Goal: Task Accomplishment & Management: Complete application form

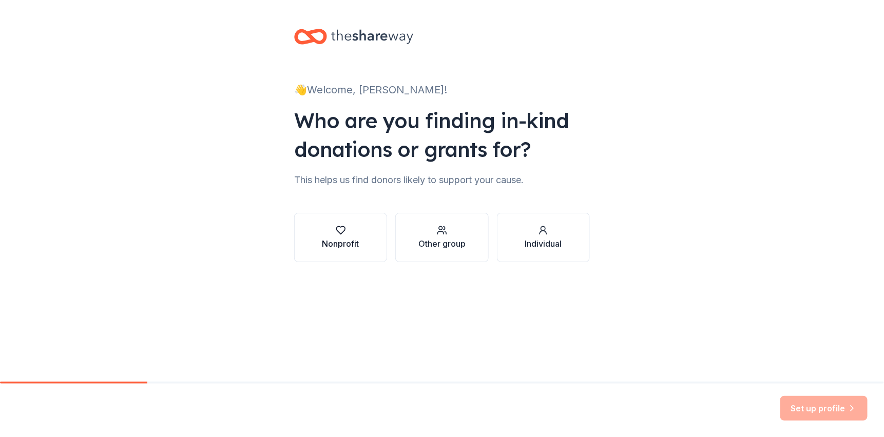
click at [342, 235] on icon "button" at bounding box center [341, 230] width 10 height 10
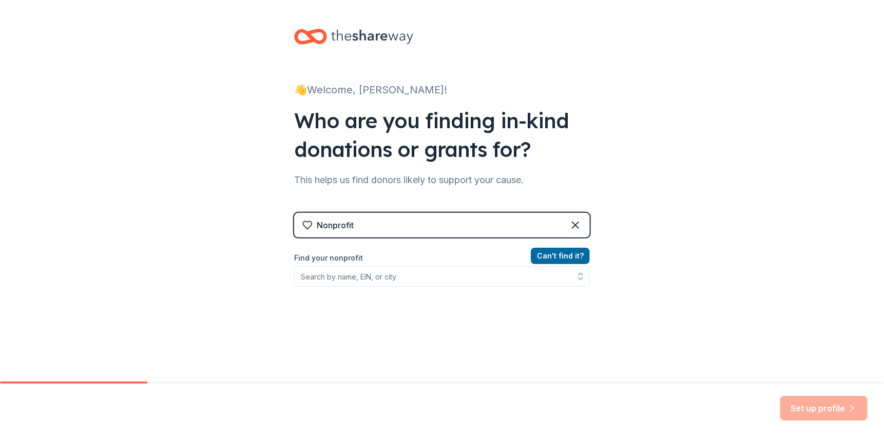
click at [442, 229] on div "Nonprofit" at bounding box center [442, 225] width 296 height 25
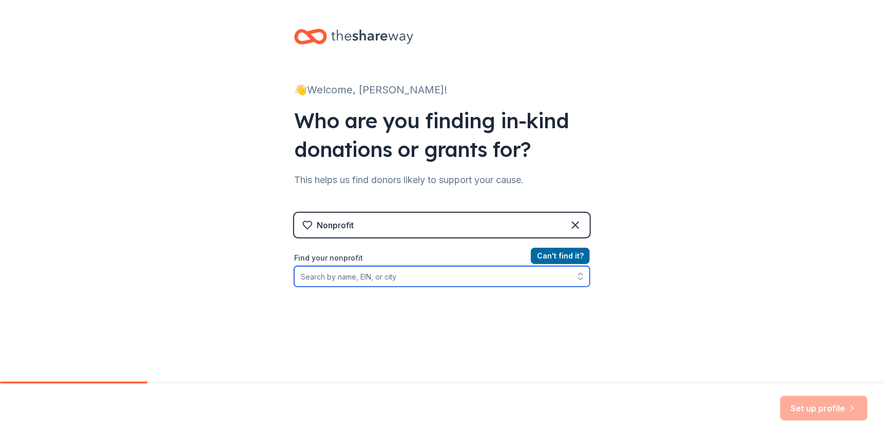
click at [344, 279] on input "Find your nonprofit" at bounding box center [442, 276] width 296 height 21
type input "Harvard Chamber of Commerce & Industry"
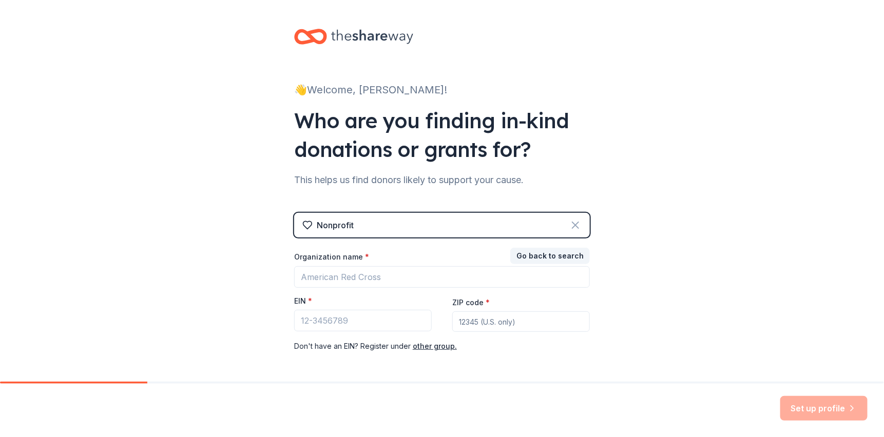
click at [569, 224] on icon at bounding box center [575, 225] width 12 height 12
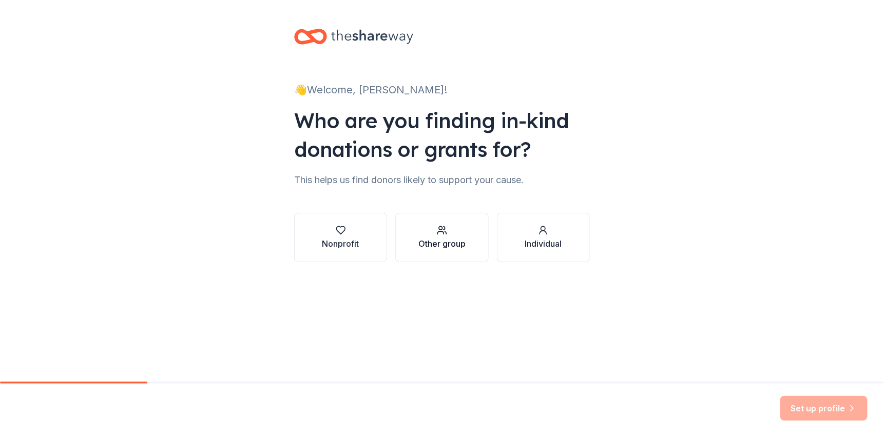
click at [445, 238] on div "Other group" at bounding box center [441, 244] width 47 height 12
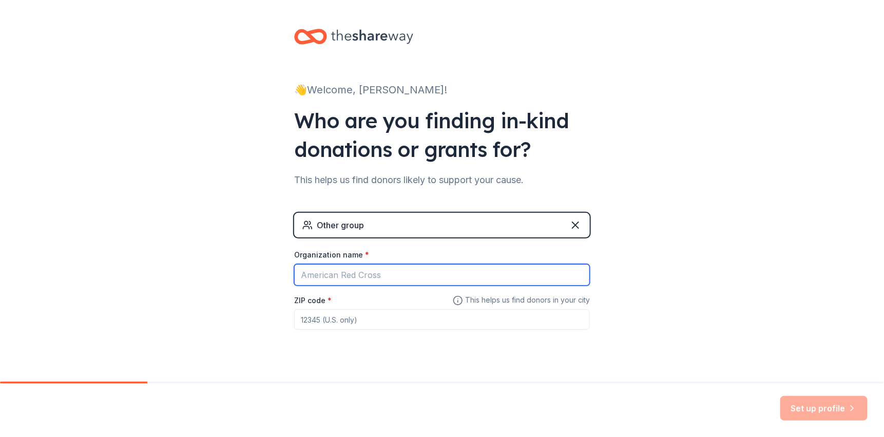
click at [374, 275] on input "Organization name *" at bounding box center [442, 275] width 296 height 22
type input "Harvard Chamber of Commerce & Industry"
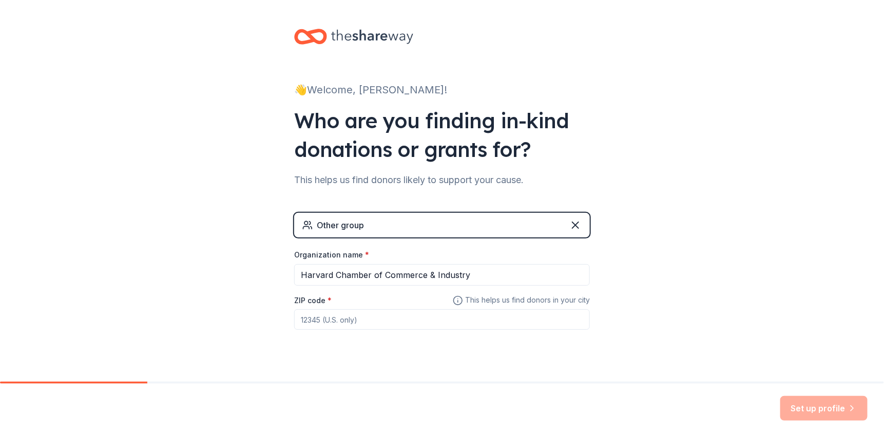
click at [358, 321] on input "ZIP code *" at bounding box center [442, 320] width 296 height 21
type input "60033"
click at [571, 223] on icon at bounding box center [575, 225] width 12 height 12
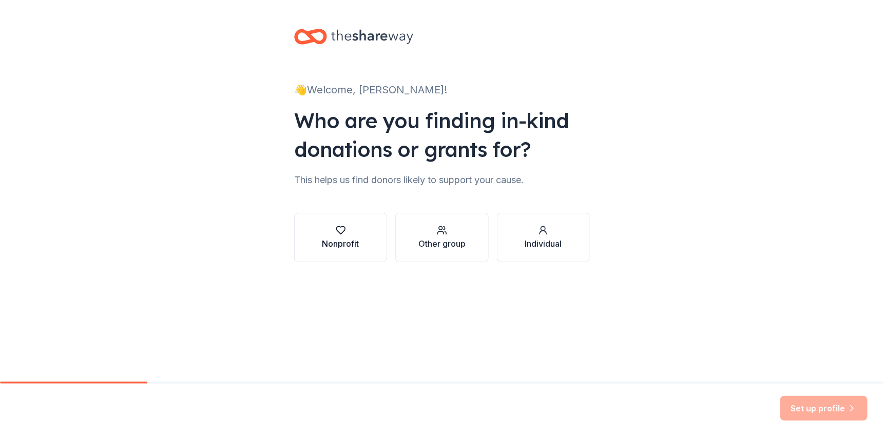
click at [356, 238] on div "Nonprofit" at bounding box center [340, 244] width 37 height 12
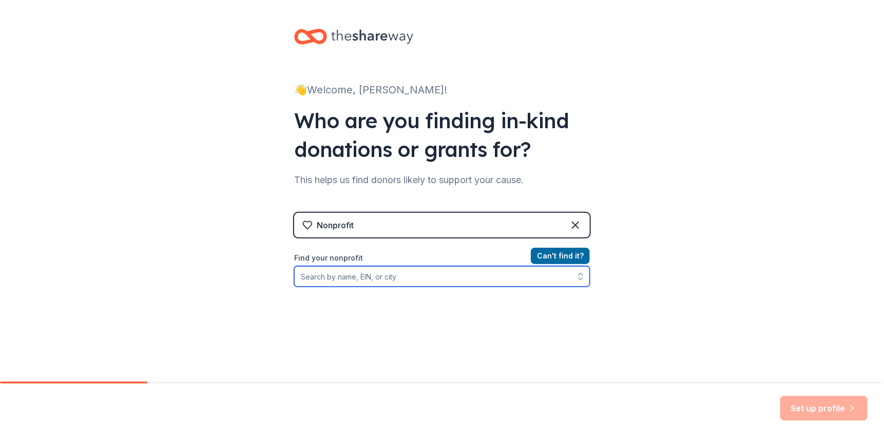
click at [351, 279] on input "Find your nonprofit" at bounding box center [442, 276] width 296 height 21
type input "[US_EMPLOYER_IDENTIFICATION_NUMBER]"
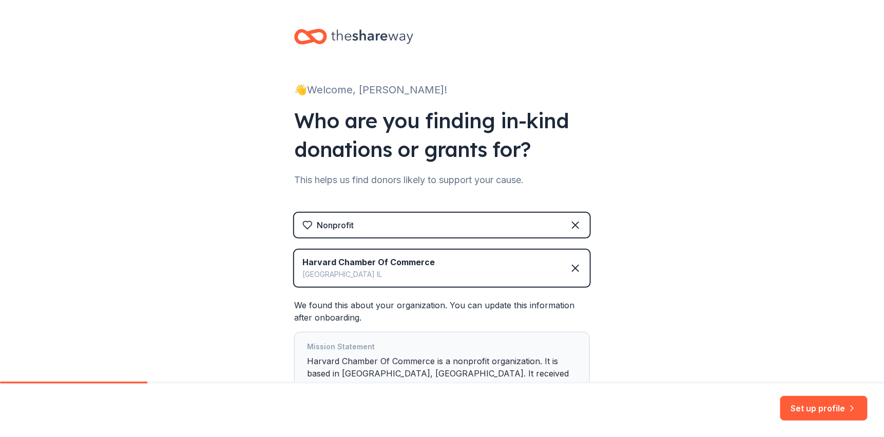
scroll to position [51, 0]
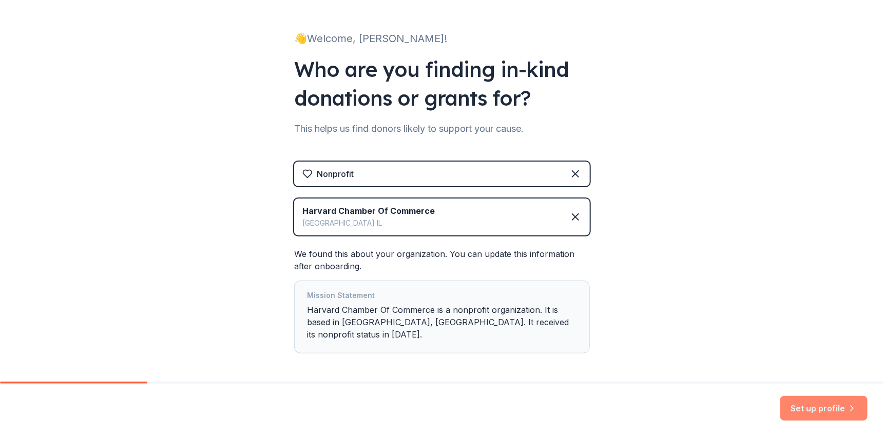
click at [832, 402] on button "Set up profile" at bounding box center [823, 408] width 87 height 25
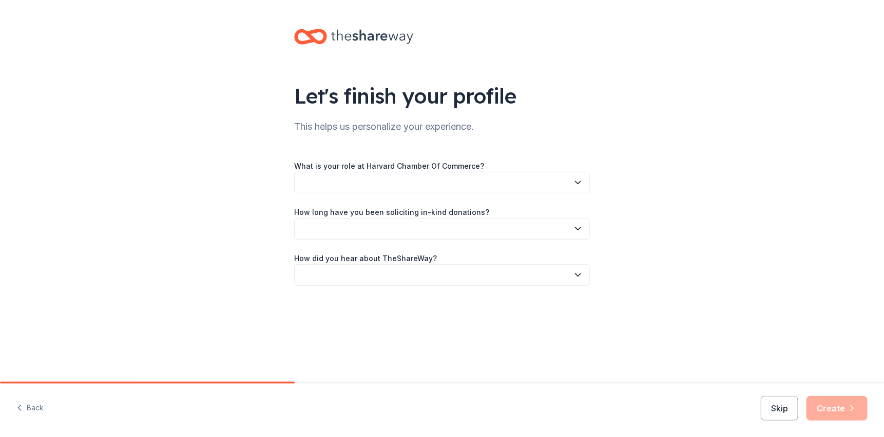
click at [497, 169] on div "What is your role at Harvard Chamber Of Commerce?" at bounding box center [442, 177] width 296 height 34
click at [579, 179] on icon "button" at bounding box center [578, 183] width 10 height 10
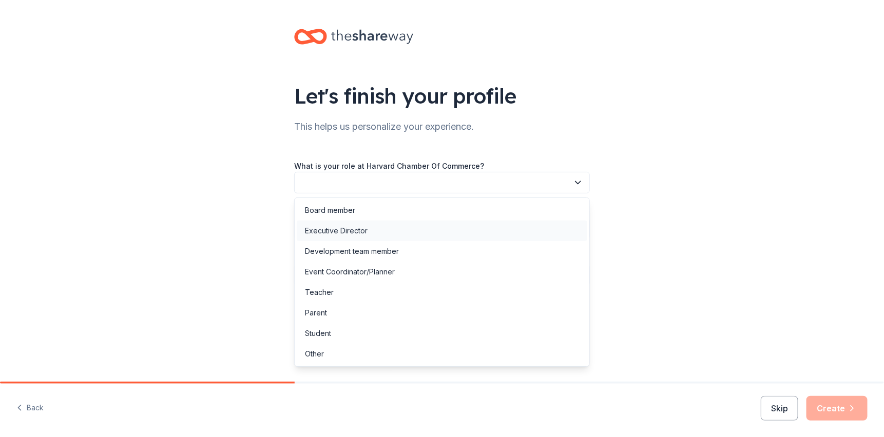
drag, startPoint x: 361, startPoint y: 230, endPoint x: 360, endPoint y: 238, distance: 7.7
click at [360, 238] on div "Executive Director" at bounding box center [442, 231] width 291 height 21
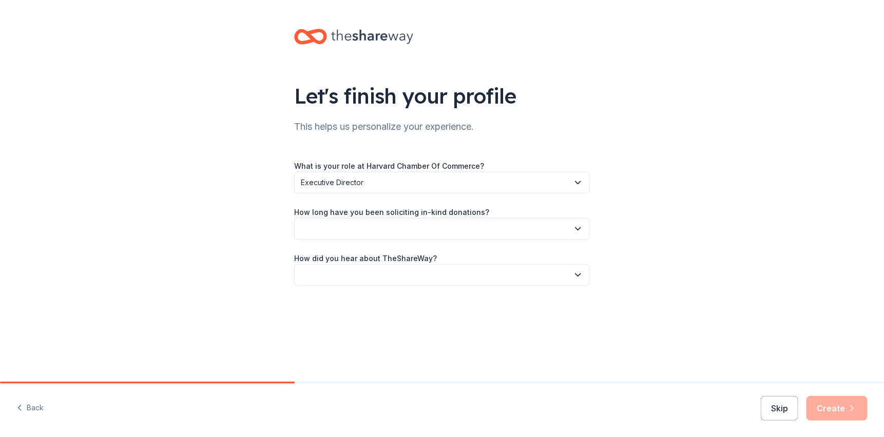
click at [574, 228] on icon "button" at bounding box center [578, 229] width 10 height 10
click at [358, 276] on div "1 to 2 years" at bounding box center [442, 277] width 291 height 21
click at [575, 275] on icon "button" at bounding box center [578, 275] width 10 height 10
drag, startPoint x: 367, startPoint y: 320, endPoint x: 368, endPoint y: 326, distance: 5.2
click at [368, 326] on div "Online search" at bounding box center [442, 323] width 291 height 21
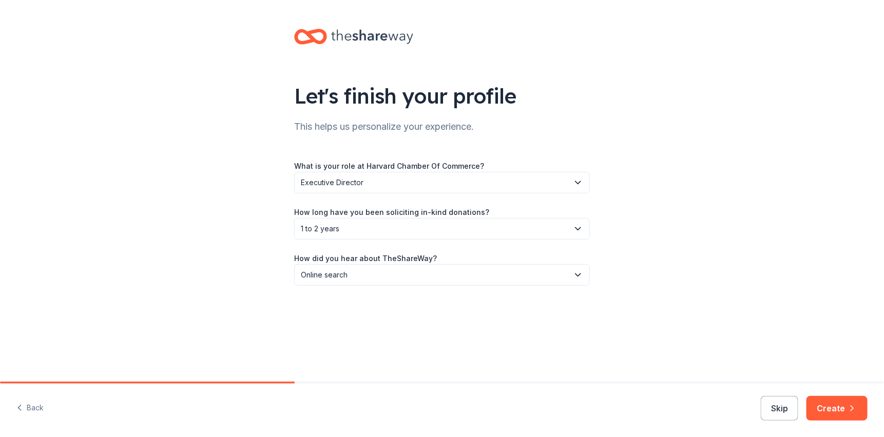
click at [832, 413] on button "Create" at bounding box center [837, 408] width 61 height 25
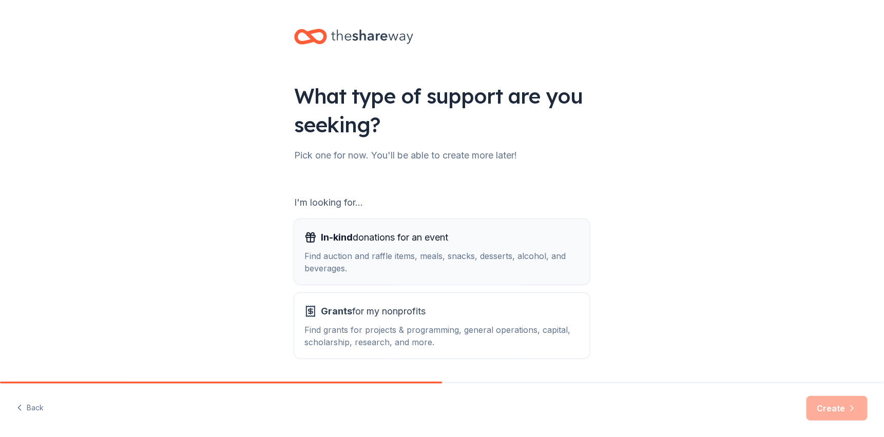
click at [336, 259] on div "Find auction and raffle items, meals, snacks, desserts, alcohol, and beverages." at bounding box center [441, 262] width 275 height 25
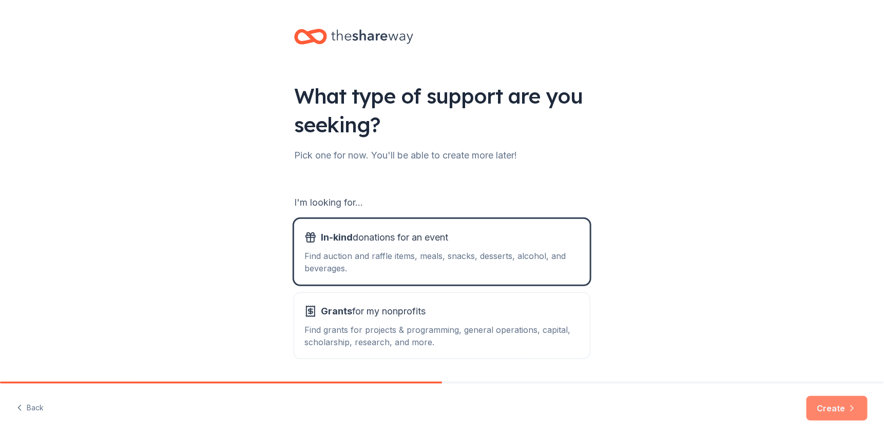
click at [837, 404] on button "Create" at bounding box center [837, 408] width 61 height 25
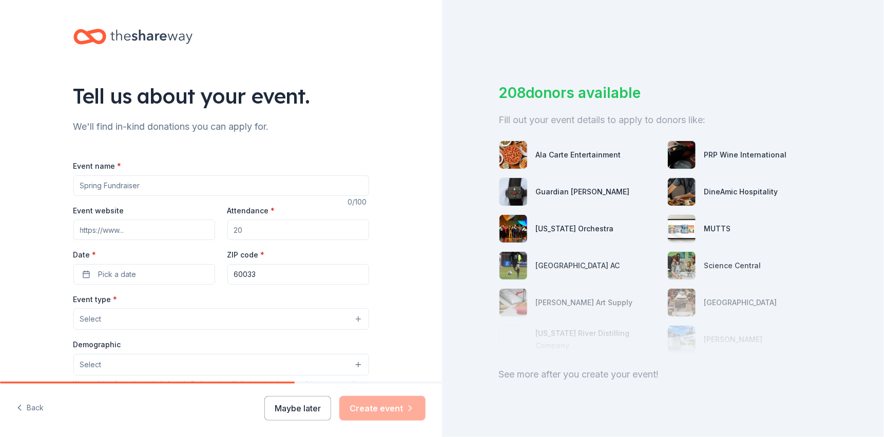
click at [184, 185] on input "Event name *" at bounding box center [221, 186] width 296 height 21
type input "Annual Chamber Dinner"
click at [132, 230] on input "Event website" at bounding box center [144, 230] width 142 height 21
type input "j"
type input "htts://[DOMAIN_NAME]"
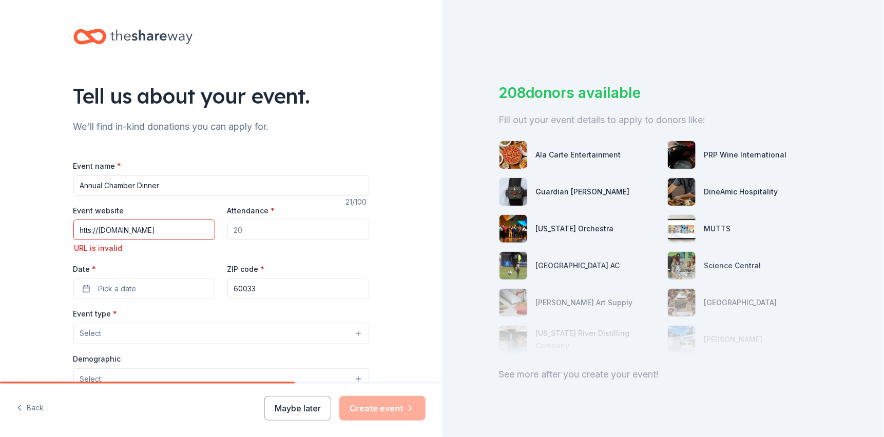
click at [261, 224] on input "Attendance *" at bounding box center [298, 230] width 142 height 21
type input "120"
click at [83, 232] on input "htts://[DOMAIN_NAME]" at bounding box center [144, 230] width 142 height 21
click at [84, 227] on input "htts://[DOMAIN_NAME]" at bounding box center [144, 230] width 142 height 21
click at [81, 230] on input "htps://[DOMAIN_NAME]" at bounding box center [144, 230] width 142 height 21
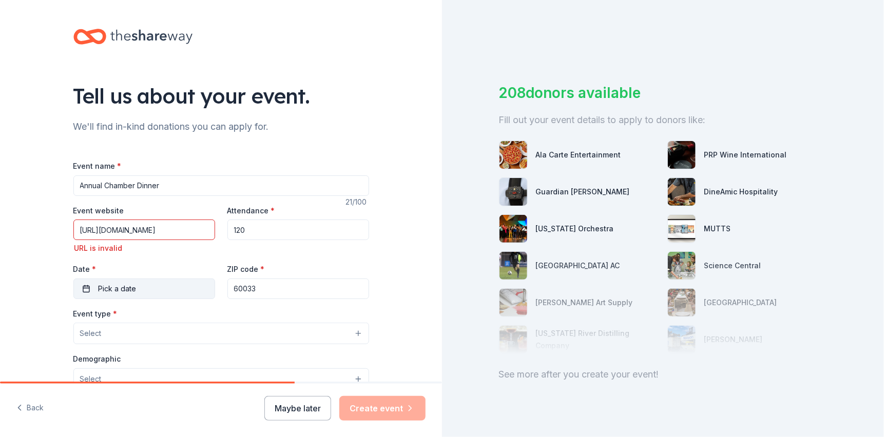
type input "[URL][DOMAIN_NAME]"
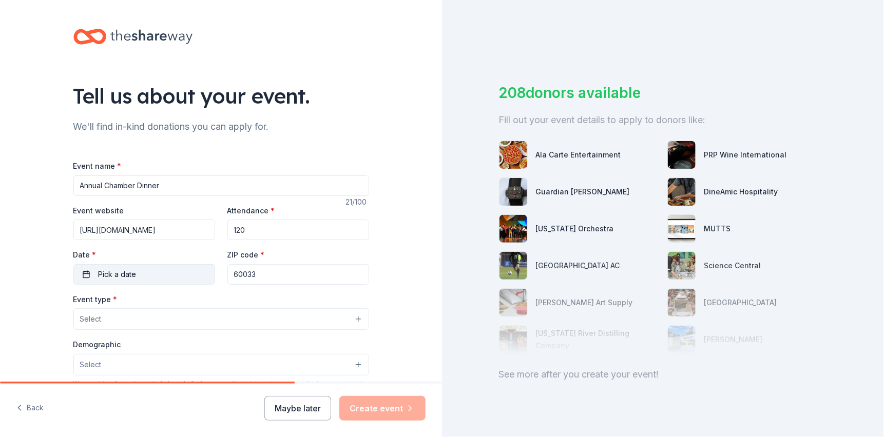
click at [156, 279] on button "Pick a date" at bounding box center [144, 274] width 142 height 21
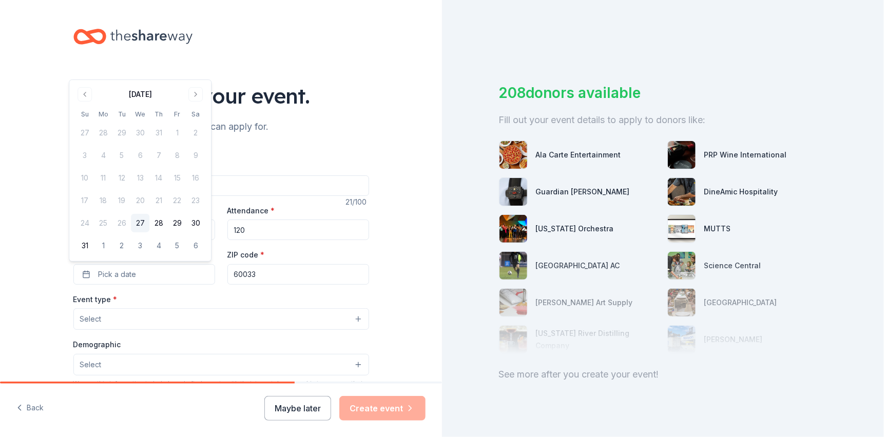
click at [194, 92] on button "Go to next month" at bounding box center [195, 94] width 14 height 14
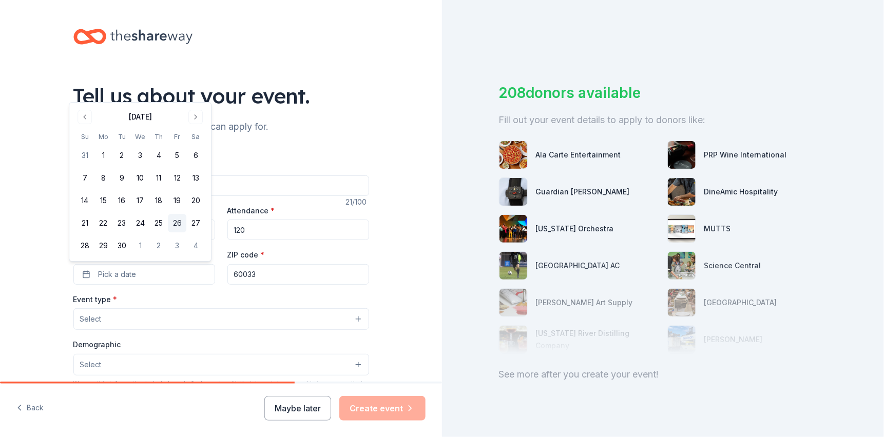
click at [180, 221] on button "26" at bounding box center [177, 223] width 18 height 18
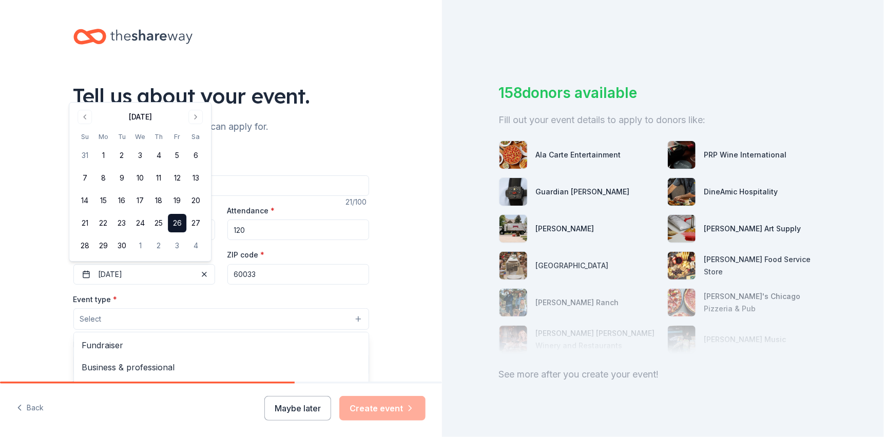
click at [140, 316] on button "Select" at bounding box center [221, 320] width 296 height 22
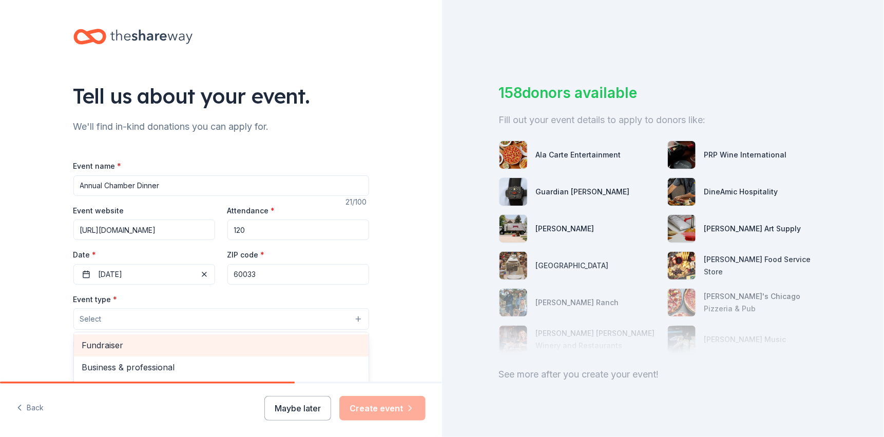
click at [116, 346] on span "Fundraiser" at bounding box center [221, 345] width 278 height 13
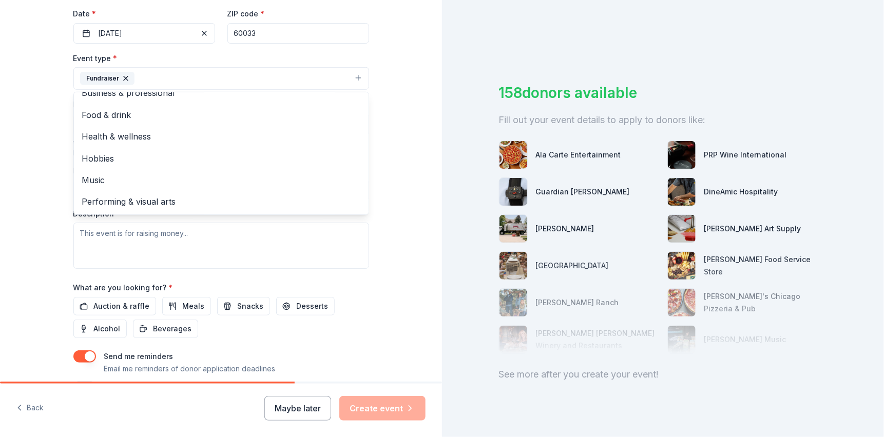
scroll to position [257, 0]
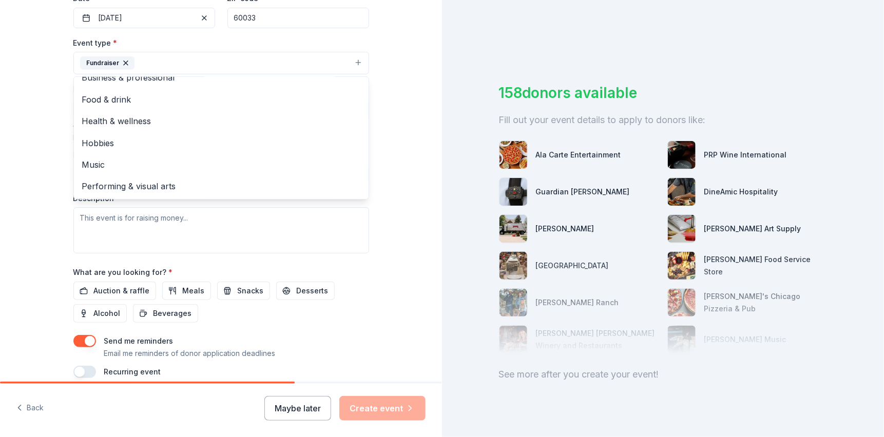
click at [99, 289] on div "Event name * Annual Chamber Dinner 21 /100 Event website [URL][DOMAIN_NAME] Att…" at bounding box center [221, 140] width 296 height 475
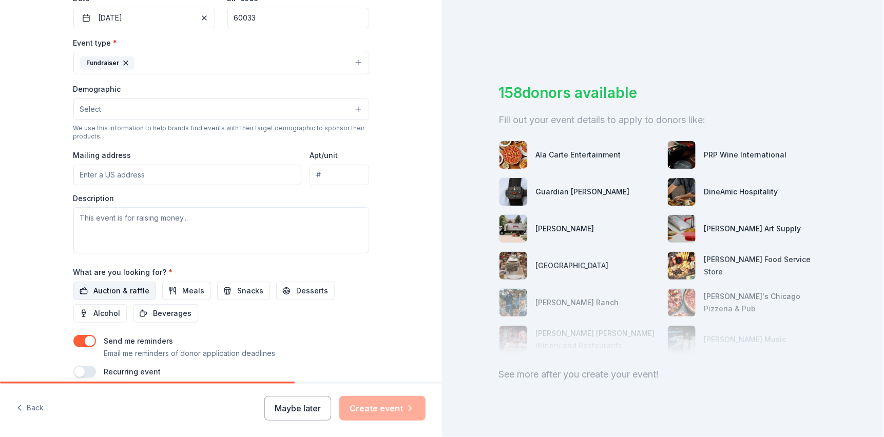
click at [86, 289] on button "Auction & raffle" at bounding box center [114, 291] width 83 height 18
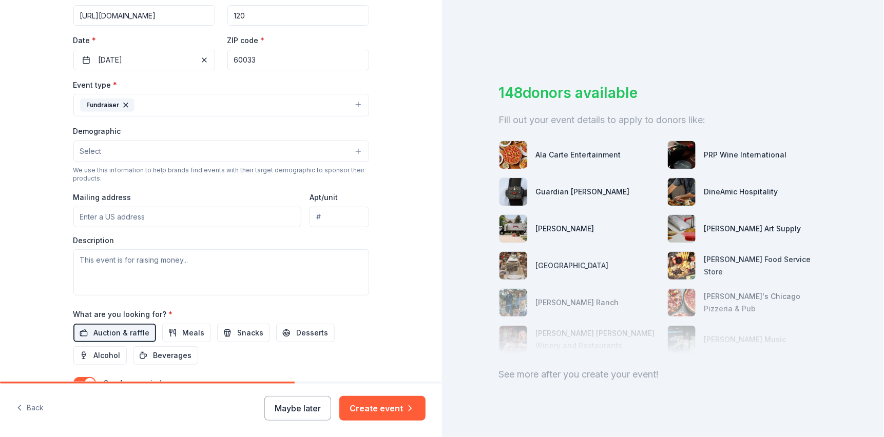
scroll to position [198, 0]
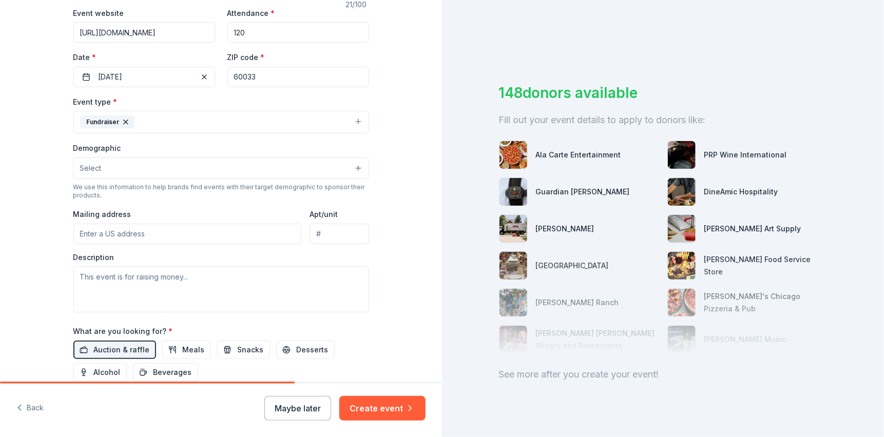
click at [123, 233] on input "Mailing address" at bounding box center [187, 234] width 228 height 21
type input "[STREET_ADDRESS][PERSON_NAME]"
click at [105, 150] on label "Demographic" at bounding box center [97, 148] width 48 height 10
click at [96, 166] on span "Select" at bounding box center [91, 168] width 22 height 12
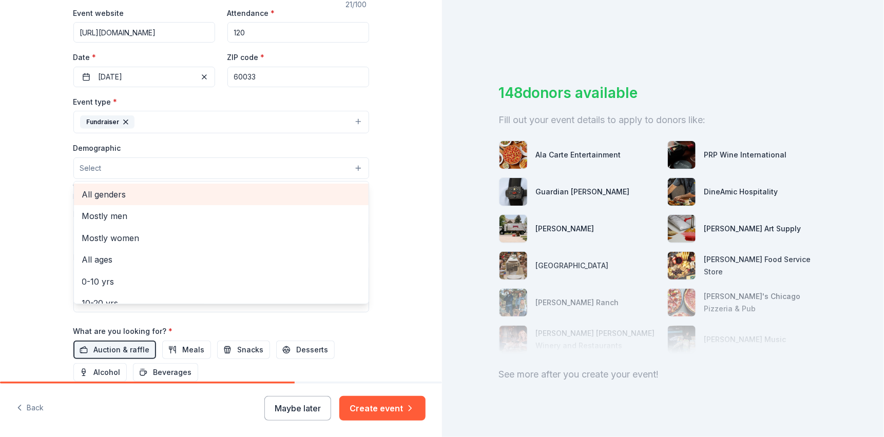
click at [91, 195] on span "All genders" at bounding box center [221, 194] width 278 height 13
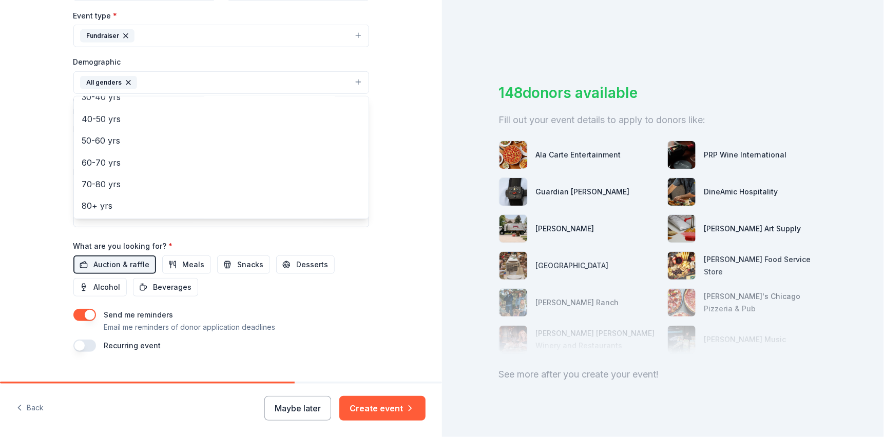
scroll to position [300, 0]
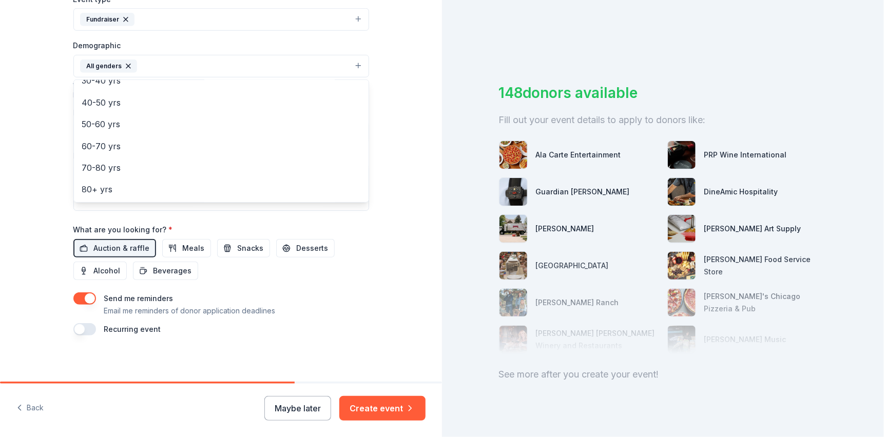
click at [389, 410] on div "Tell us about your event. We'll find in-kind donations you can apply for. Event…" at bounding box center [221, 218] width 442 height 437
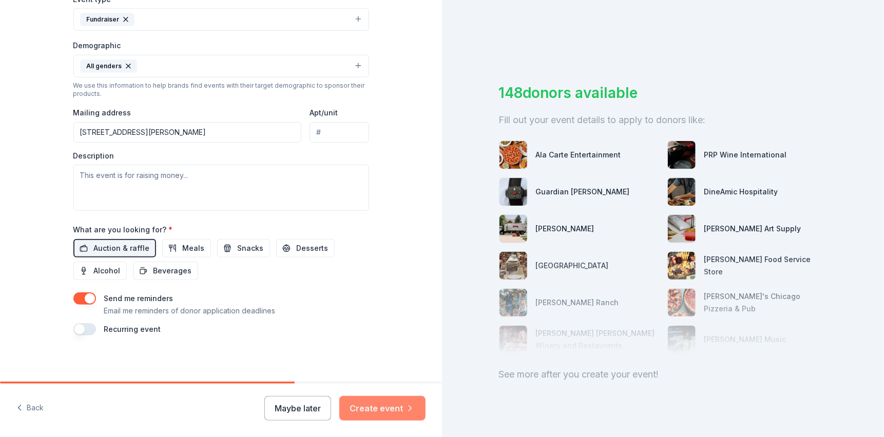
click at [361, 407] on button "Create event" at bounding box center [382, 408] width 86 height 25
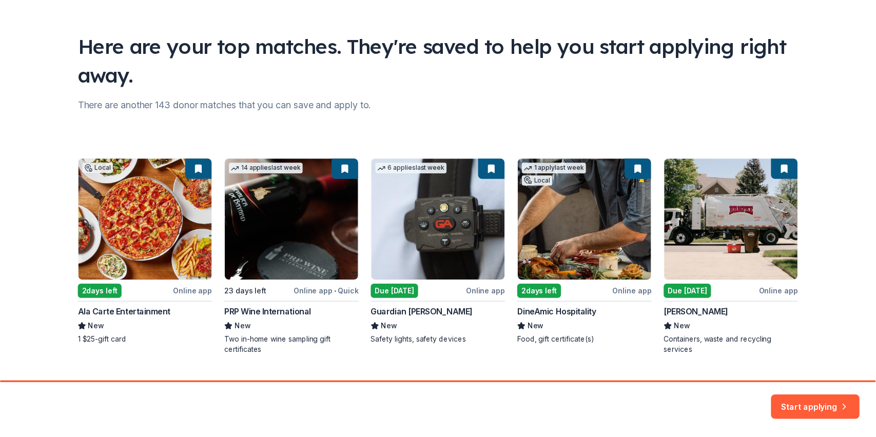
scroll to position [74, 0]
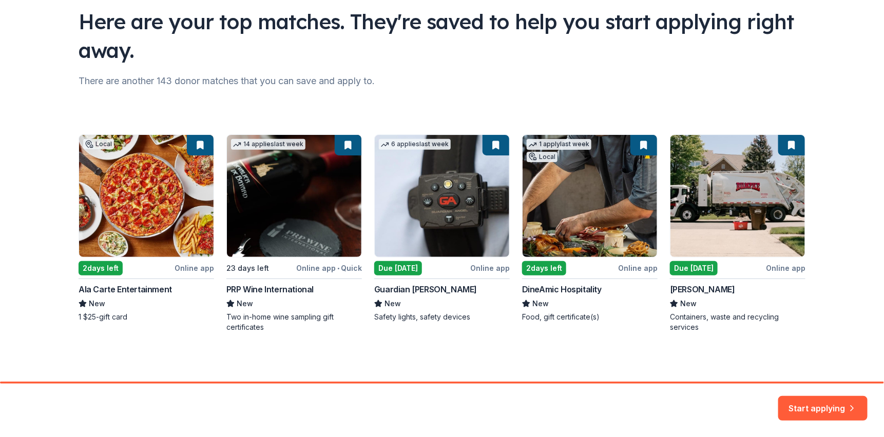
click at [99, 266] on div "Local 2 days left Online app Ala Carte Entertainment New 1 $25-gift card 14 app…" at bounding box center [442, 234] width 727 height 198
click at [817, 409] on button "Start applying" at bounding box center [822, 402] width 89 height 25
